Goal: Information Seeking & Learning: Learn about a topic

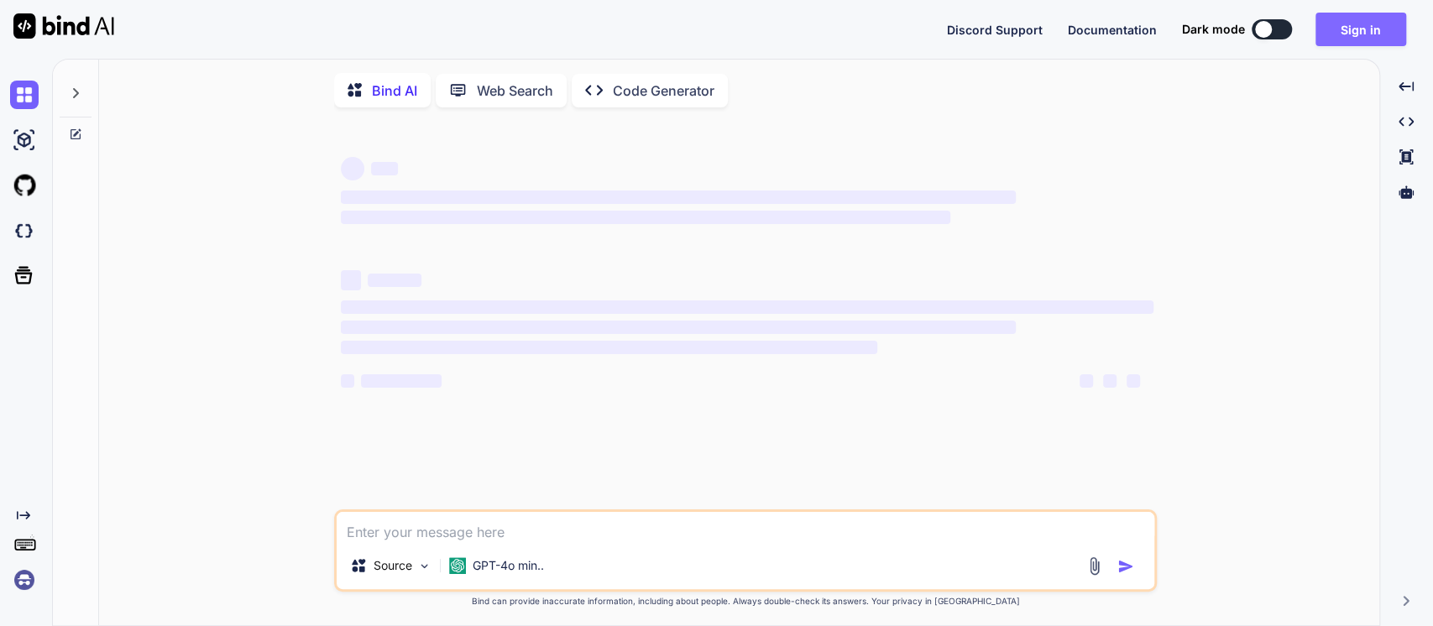
click at [1352, 30] on button "Sign in" at bounding box center [1361, 30] width 91 height 34
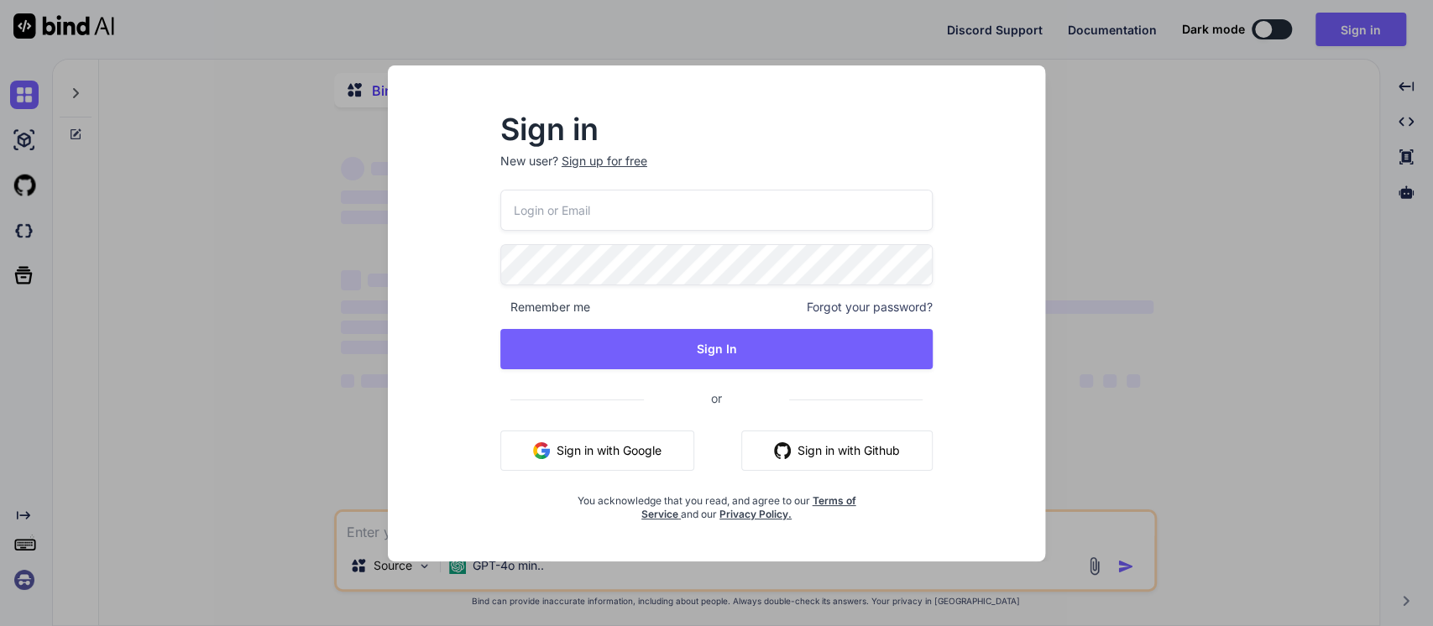
click at [596, 454] on button "Sign in with Google" at bounding box center [597, 451] width 194 height 40
type textarea "x"
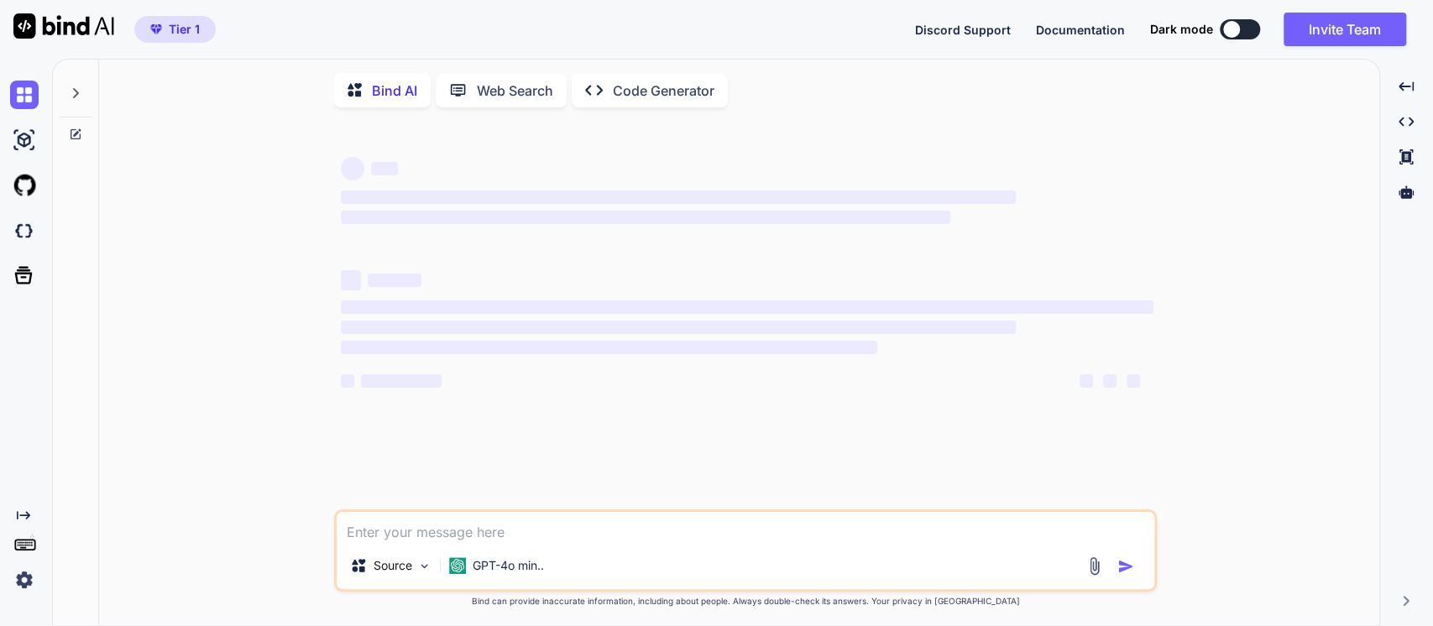
click at [77, 92] on icon at bounding box center [76, 93] width 6 height 10
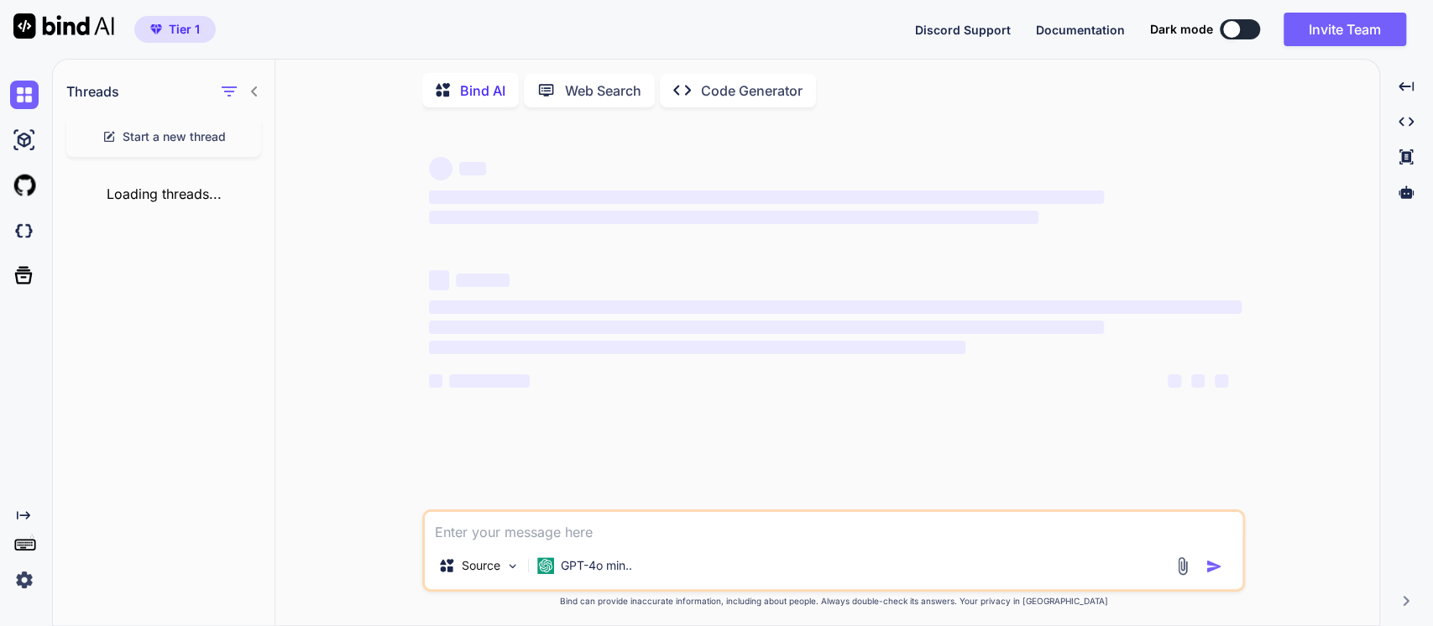
click at [32, 578] on img at bounding box center [24, 580] width 29 height 29
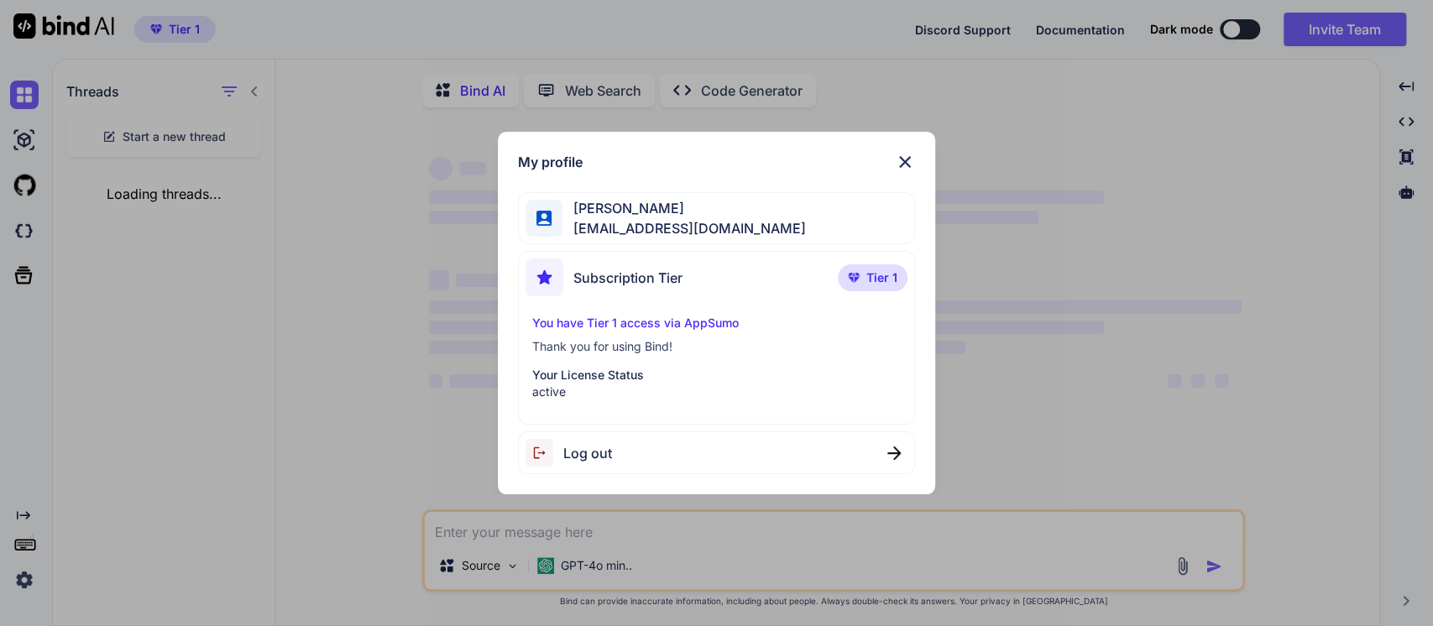
click at [900, 160] on img at bounding box center [905, 162] width 20 height 20
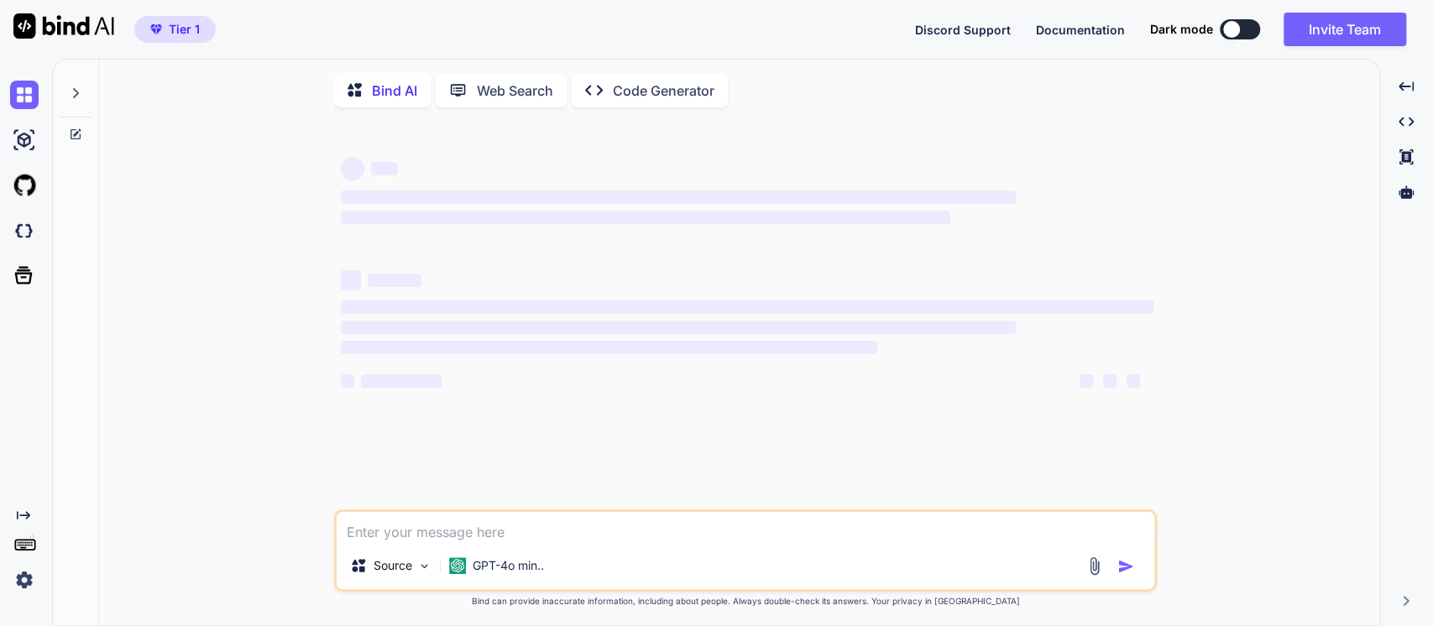
click at [74, 92] on icon at bounding box center [75, 92] width 13 height 13
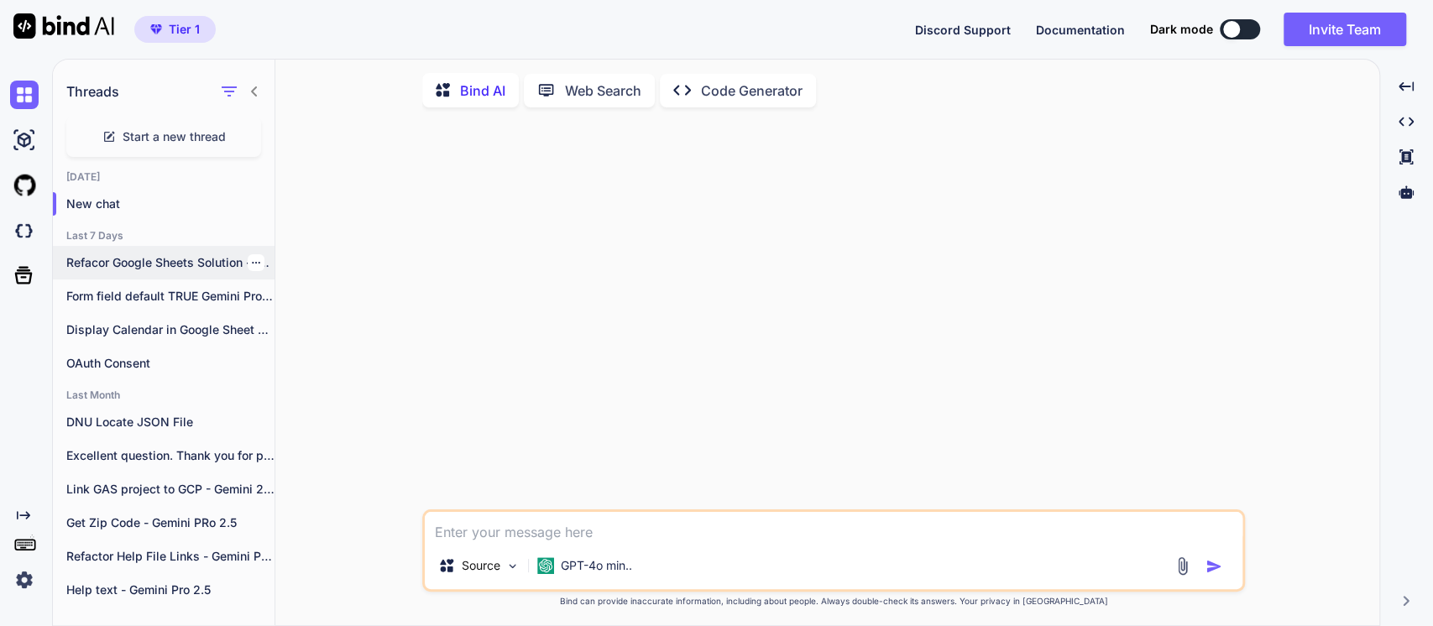
click at [129, 264] on p "Refacor Google Sheets Solution - [PERSON_NAME] 4" at bounding box center [170, 262] width 208 height 17
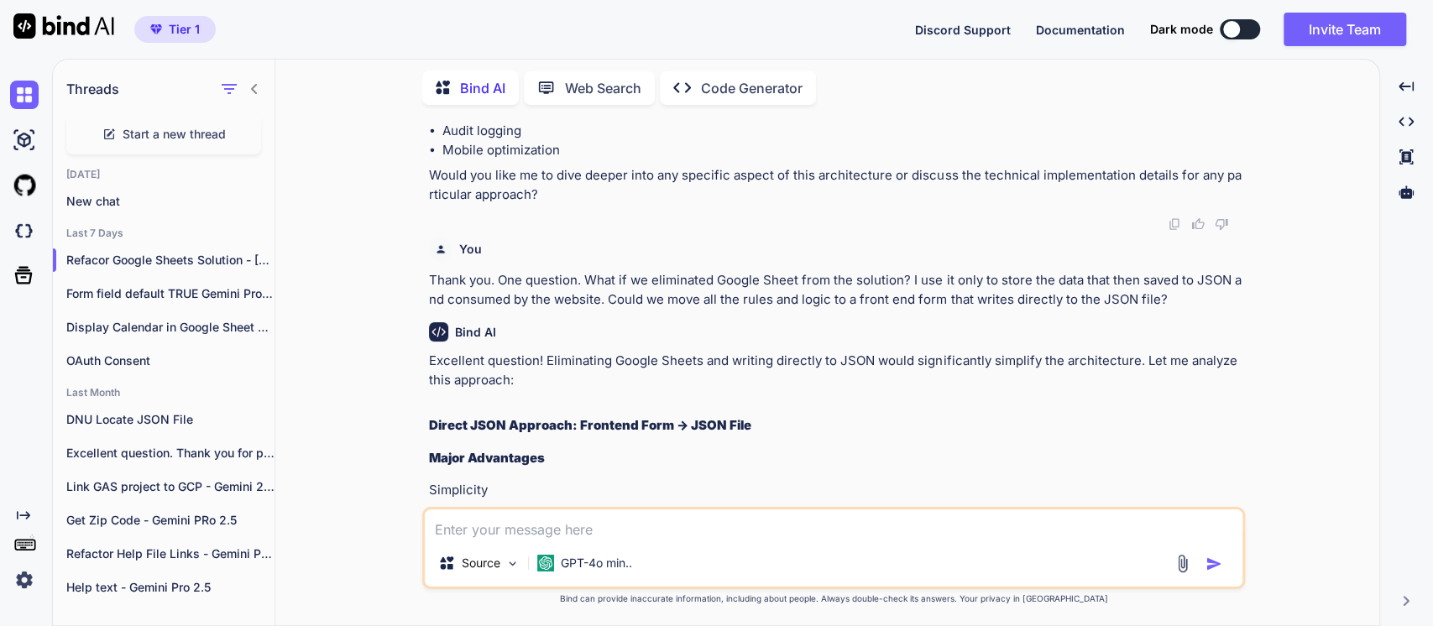
scroll to position [2483, 0]
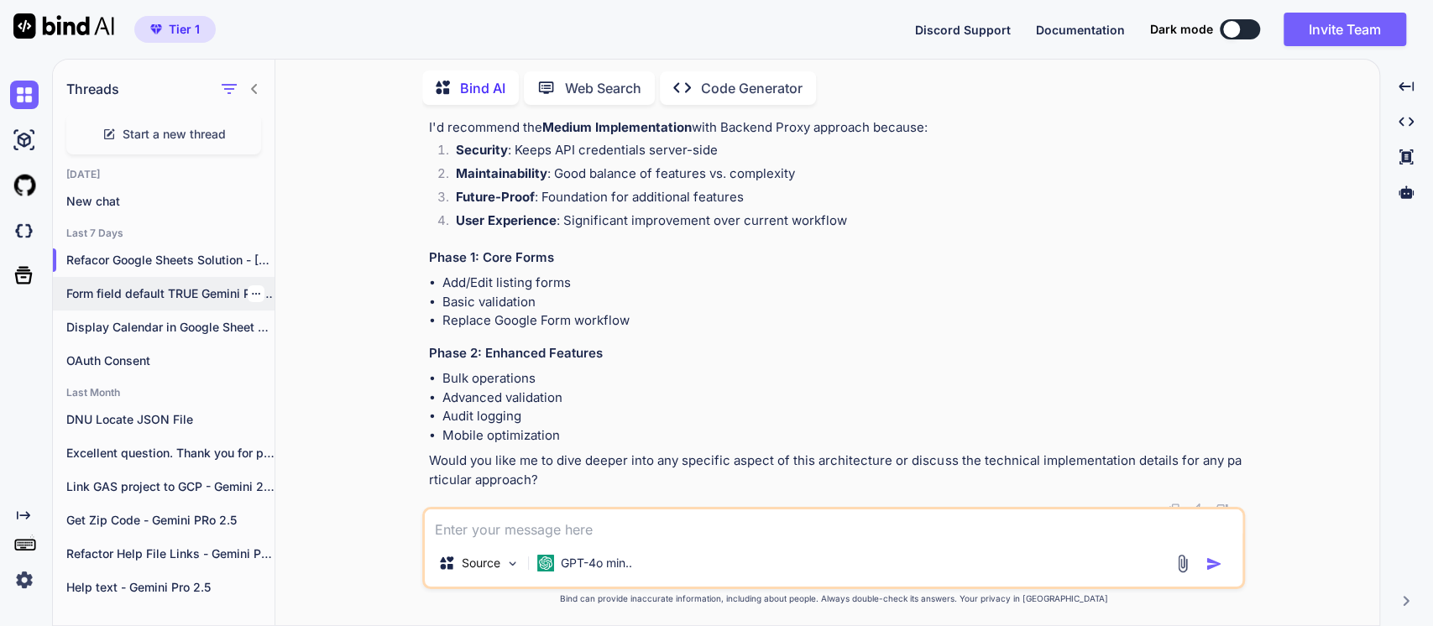
click at [152, 291] on p "Form field default TRUE Gemini Pro 2.5" at bounding box center [170, 293] width 208 height 17
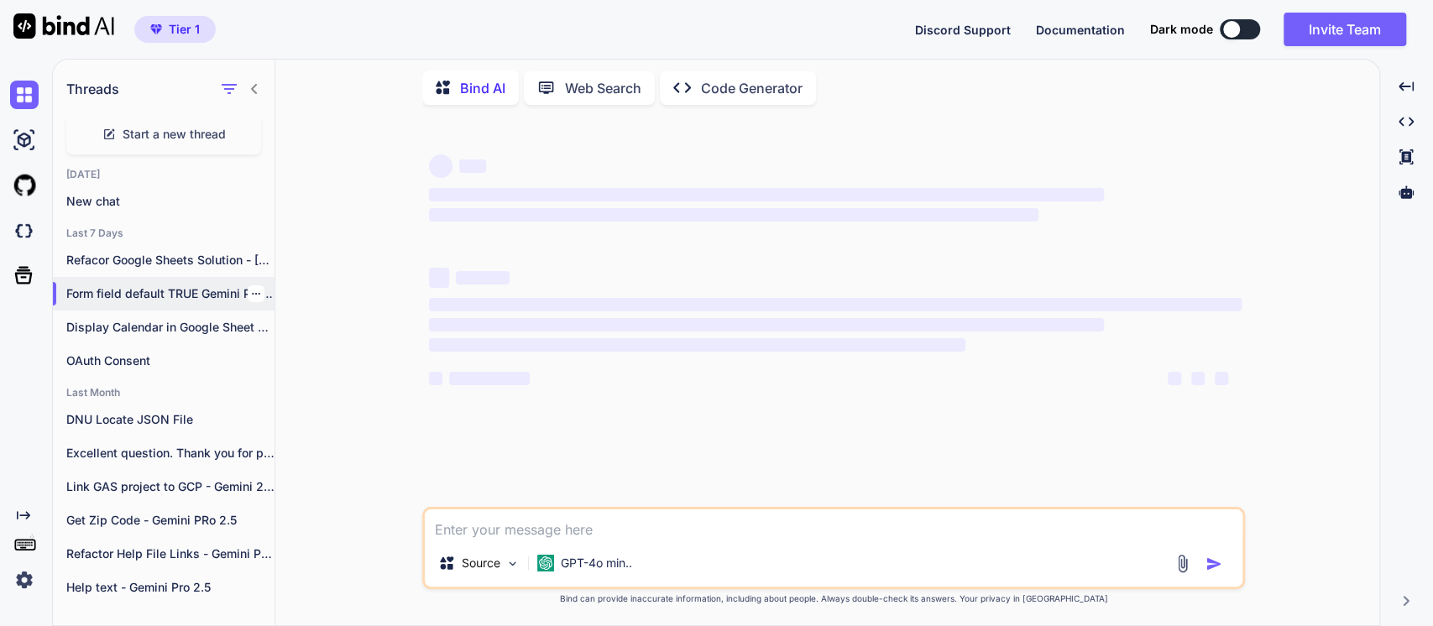
scroll to position [0, 0]
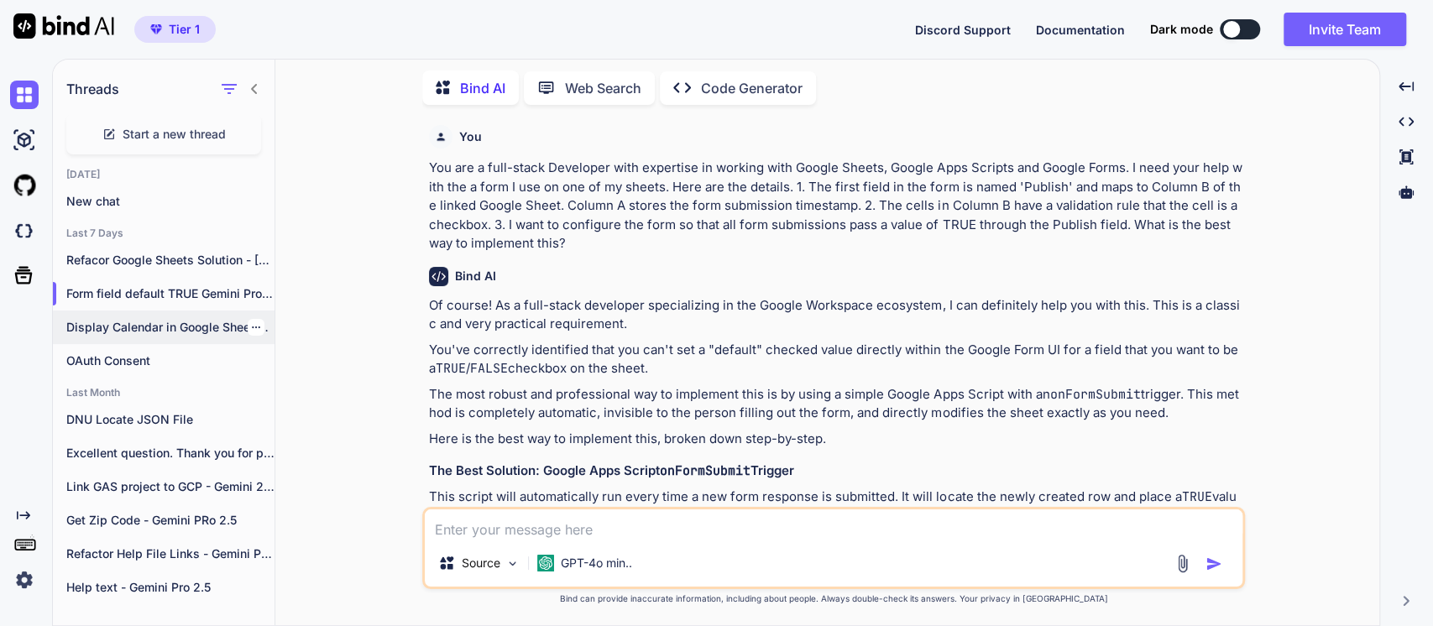
click at [121, 322] on p "Display Calendar in Google Sheet cells - Gemini Pro 2.5" at bounding box center [170, 327] width 208 height 17
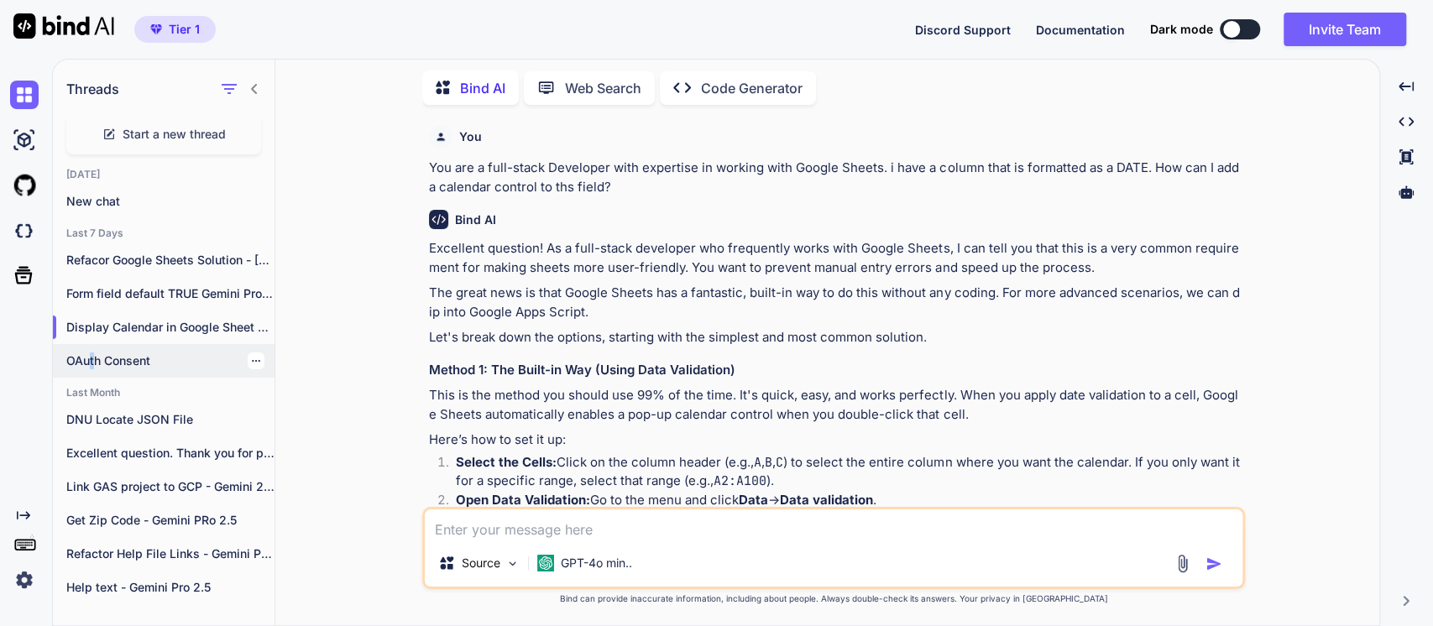
click at [92, 357] on p "OAuth Consent" at bounding box center [170, 361] width 208 height 17
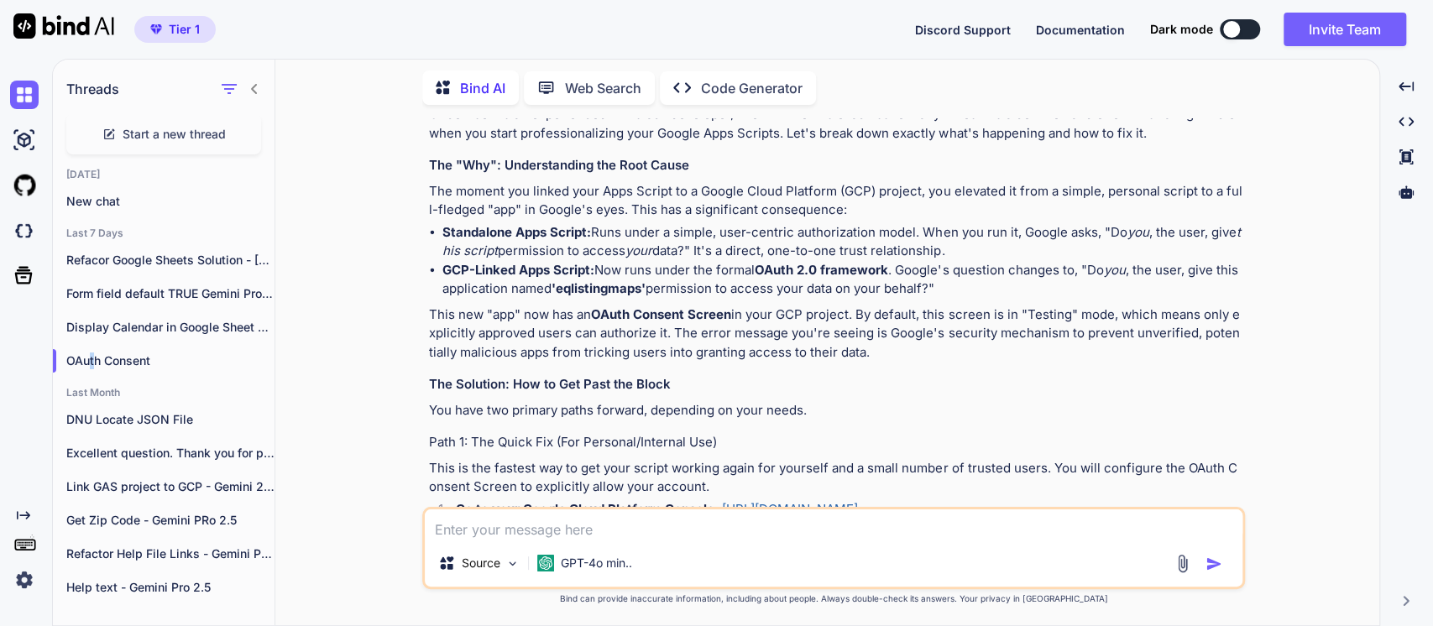
scroll to position [280, 0]
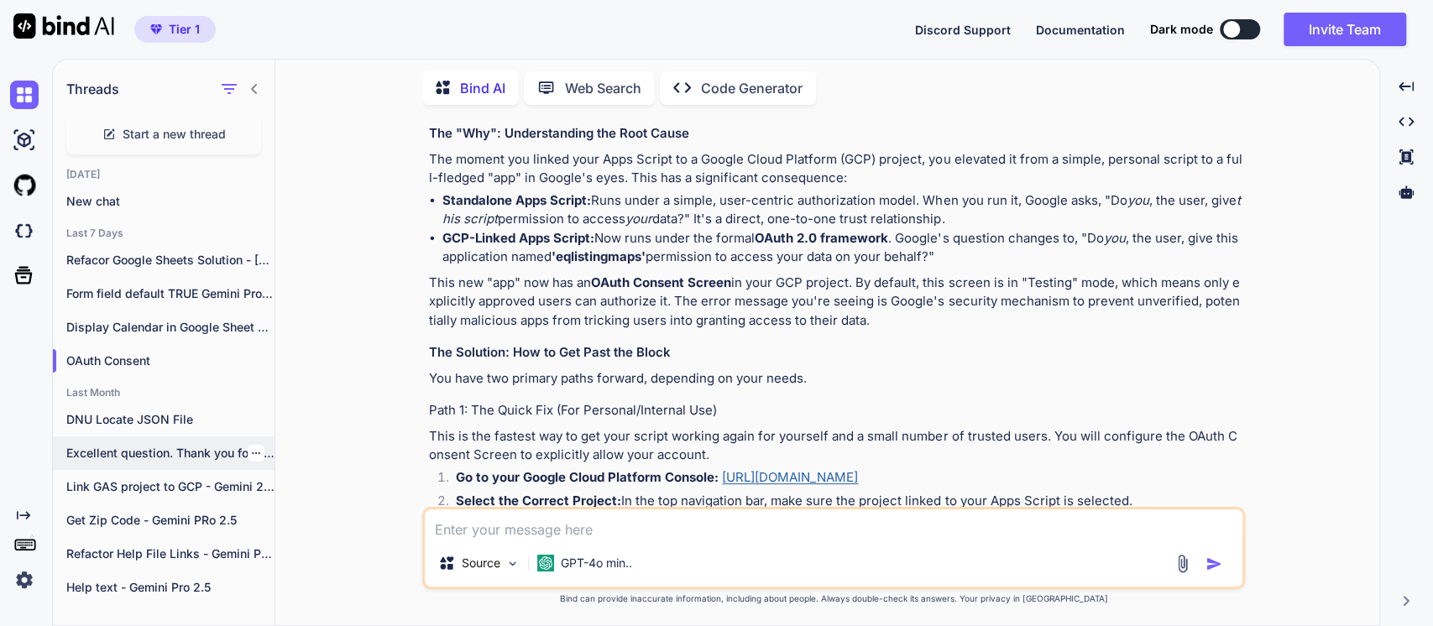
click at [133, 452] on p "Excellent question. Thank you for providing that..." at bounding box center [170, 453] width 208 height 17
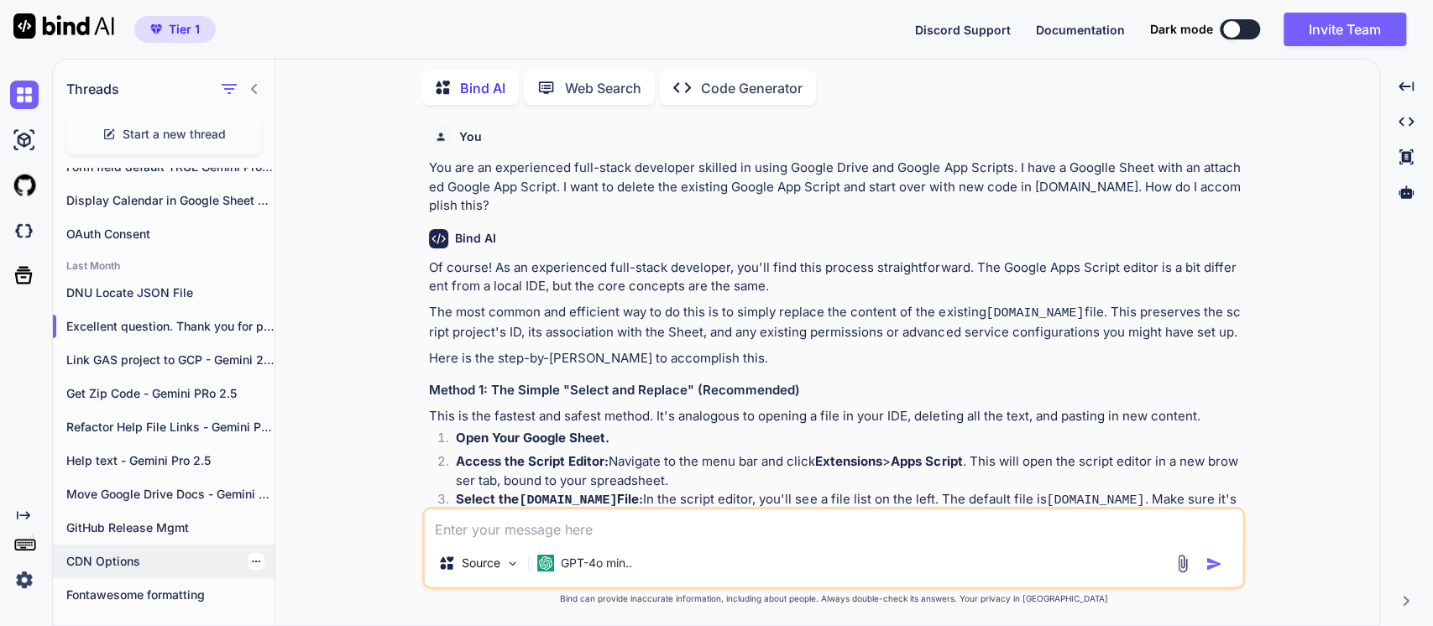
scroll to position [186, 0]
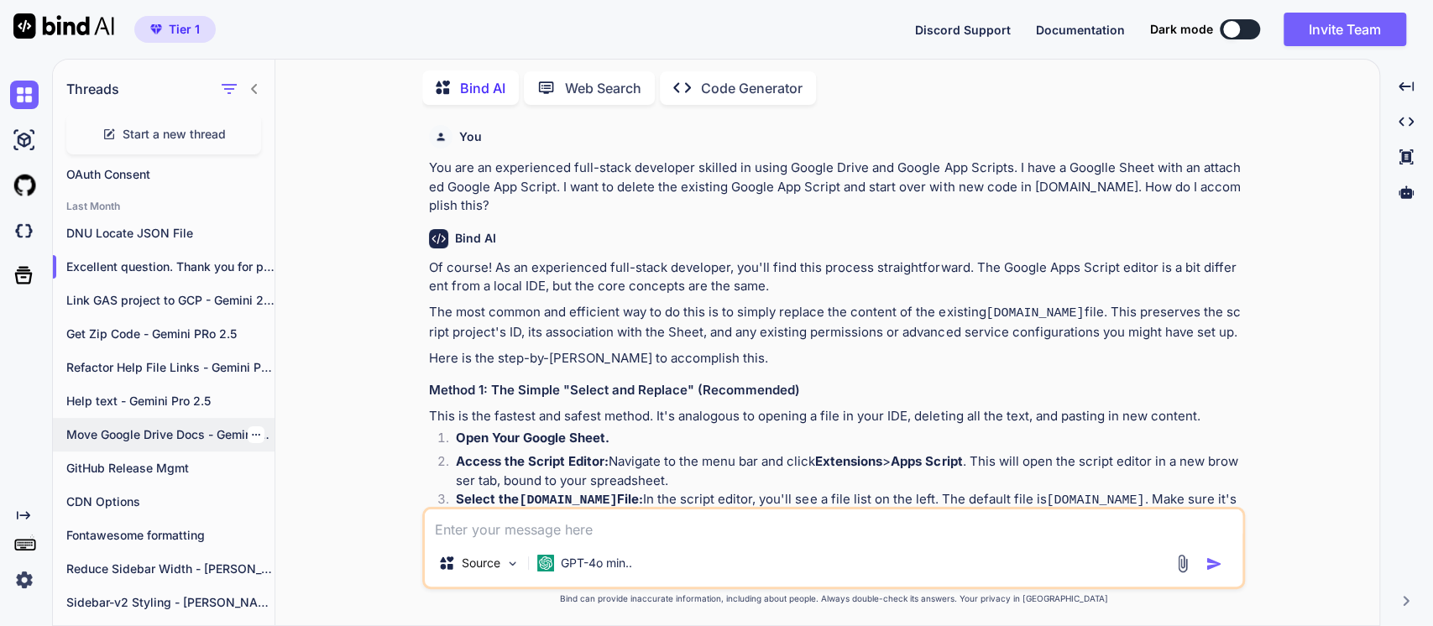
click at [112, 432] on p "Move Google Drive Docs - Gemini Pro 2.5" at bounding box center [170, 434] width 208 height 17
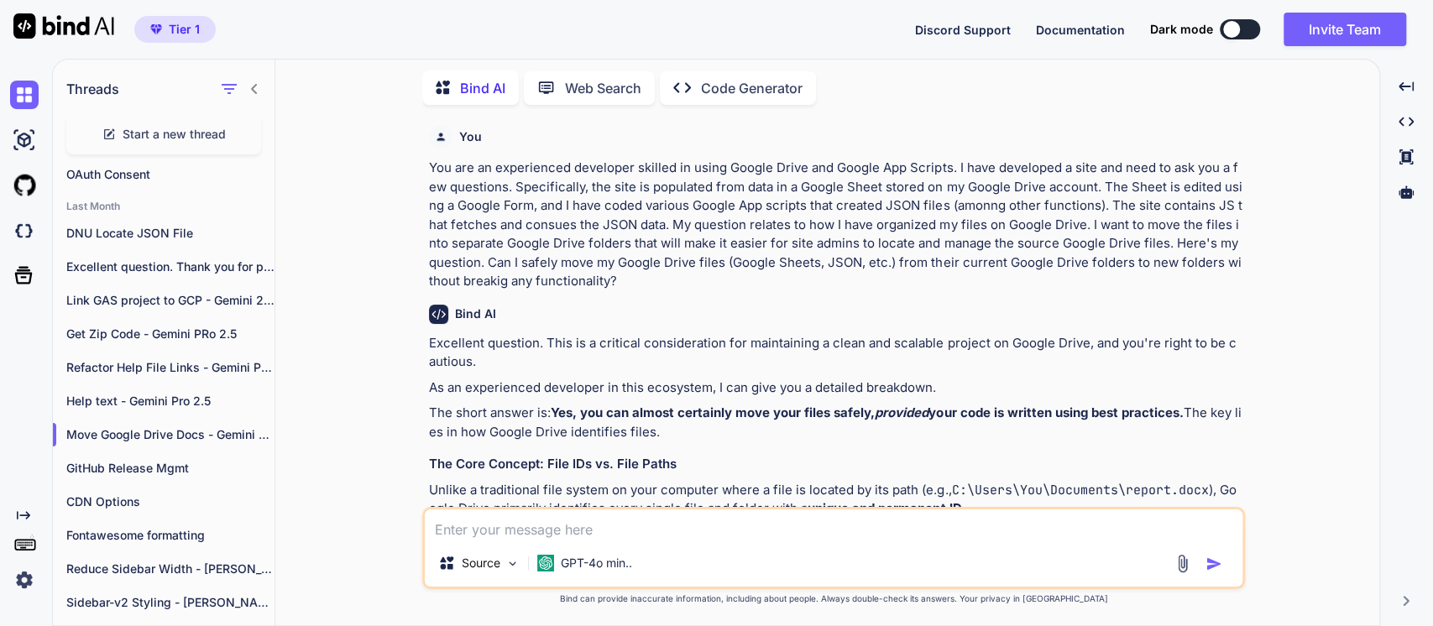
drag, startPoint x: 725, startPoint y: 210, endPoint x: 745, endPoint y: 194, distance: 25.7
click at [725, 207] on p "You are an experienced developer skilled in using Google Drive and Google App S…" at bounding box center [835, 225] width 813 height 133
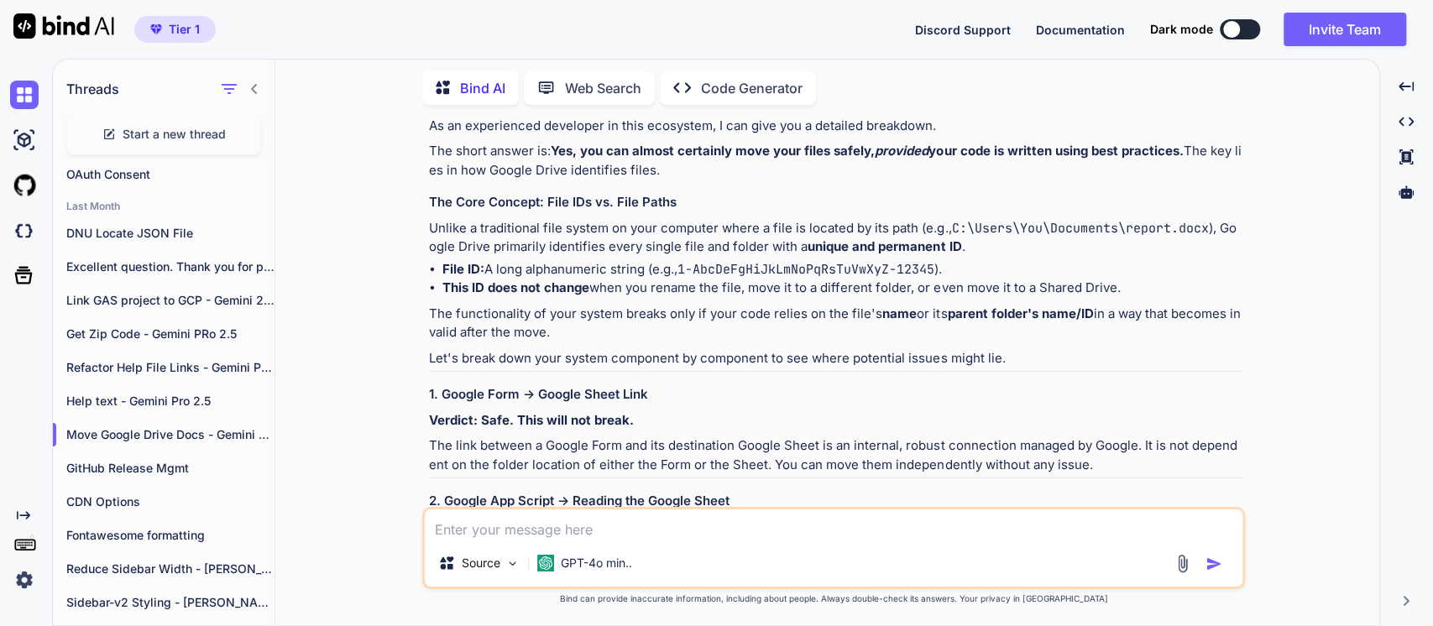
scroll to position [280, 0]
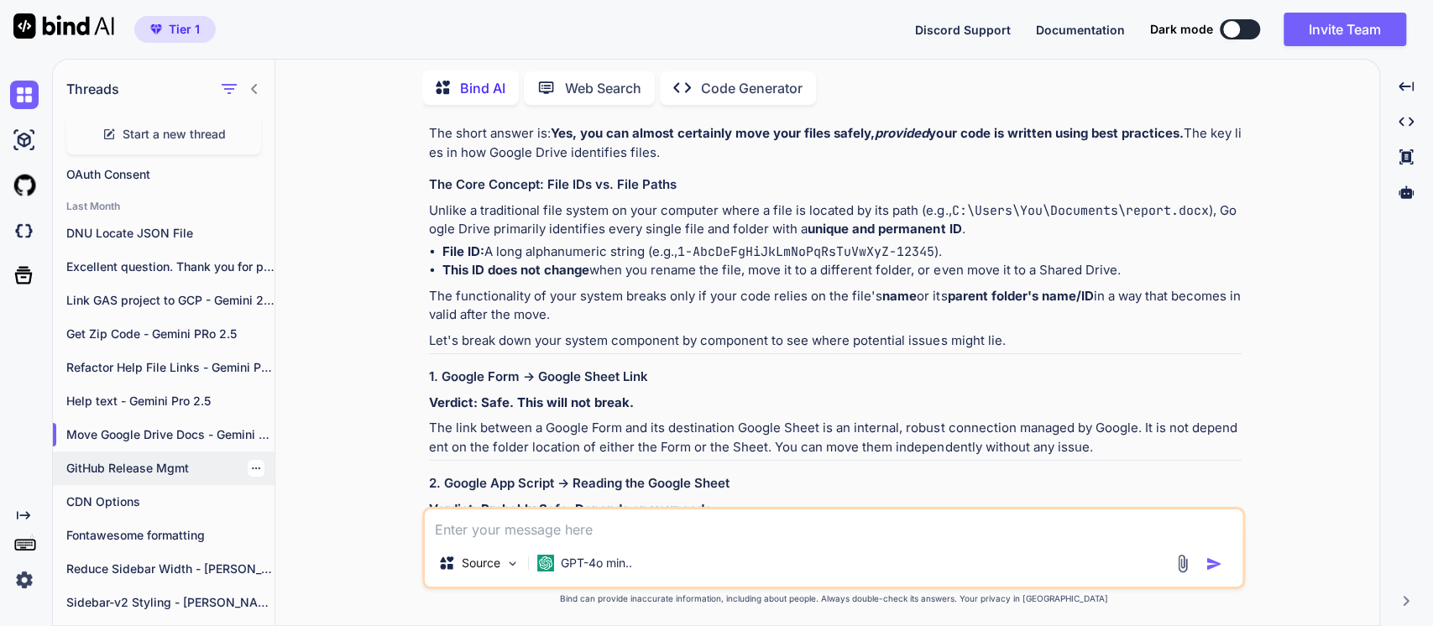
click at [134, 466] on p "GitHub Release Mgmt" at bounding box center [170, 468] width 208 height 17
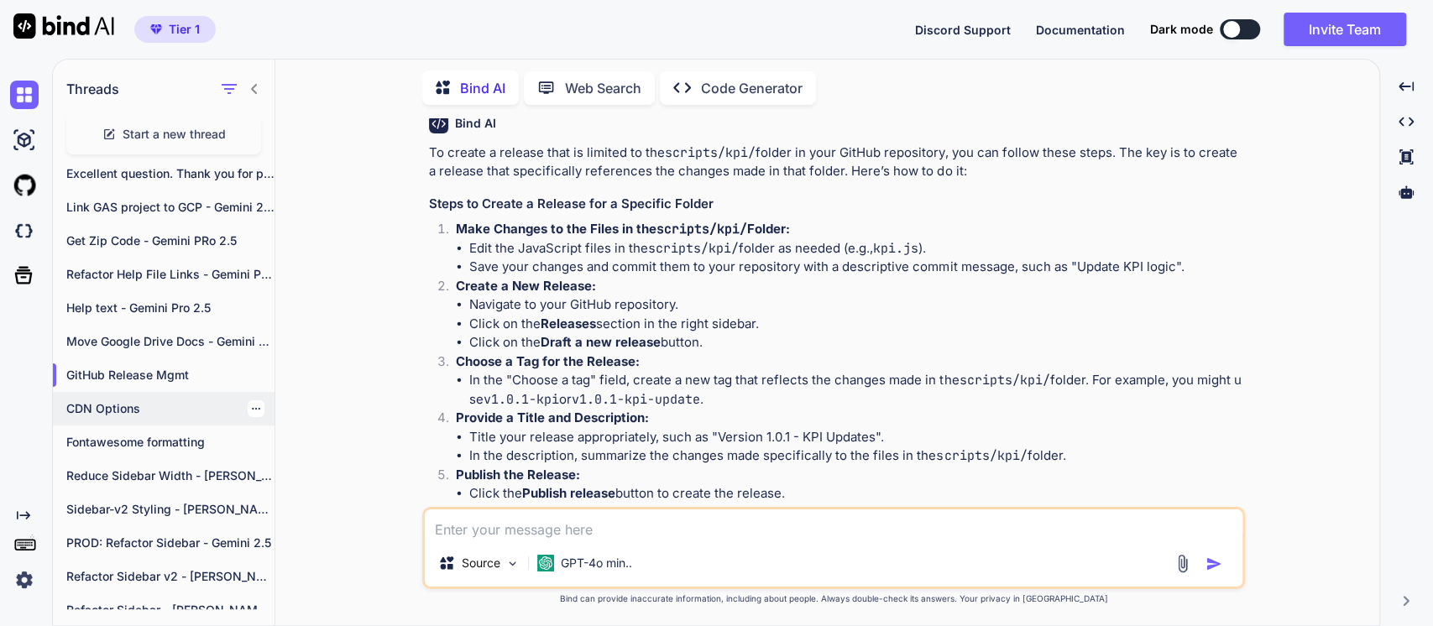
scroll to position [3230, 0]
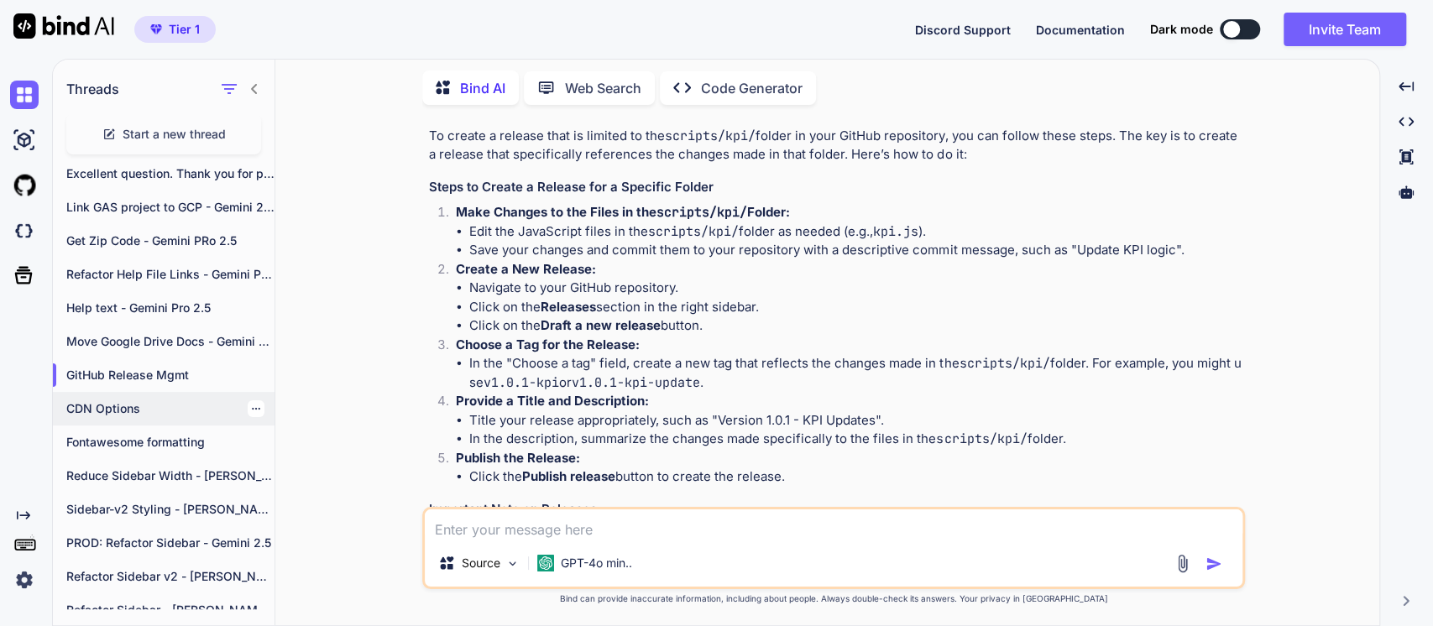
click at [67, 406] on p "CDN Options" at bounding box center [170, 408] width 208 height 17
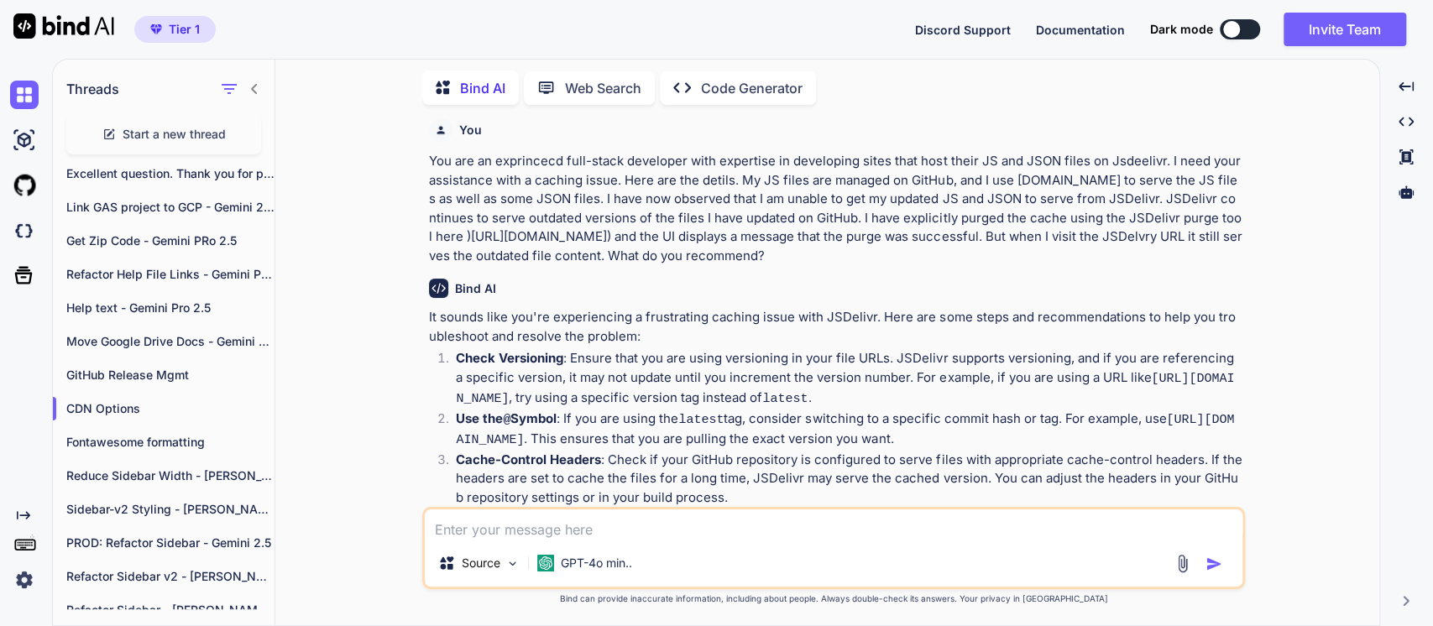
scroll to position [0, 0]
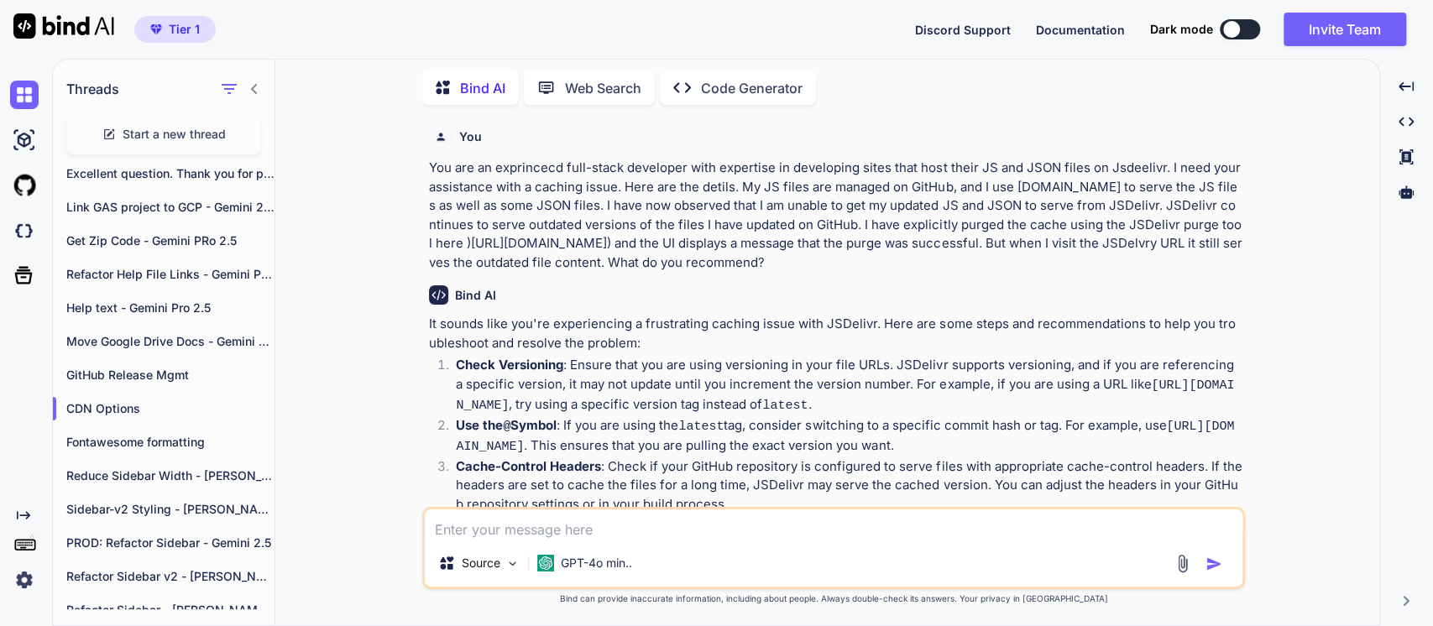
type textarea "x"
